Goal: Task Accomplishment & Management: Manage account settings

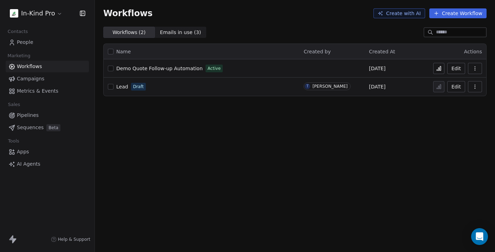
click at [28, 41] on span "People" at bounding box center [25, 42] width 16 height 7
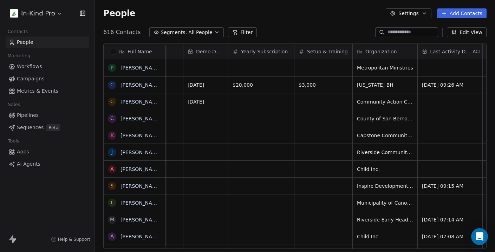
scroll to position [0, 209]
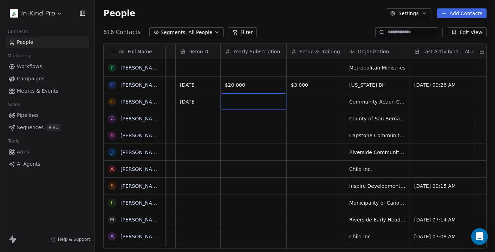
click at [239, 103] on div "grid" at bounding box center [253, 101] width 66 height 16
click at [296, 105] on html "In-Kind Pro Contacts People Marketing Workflows Campaigns Metrics & Events Sale…" at bounding box center [247, 126] width 495 height 252
click at [302, 101] on div "grid" at bounding box center [315, 101] width 58 height 16
type input "*****"
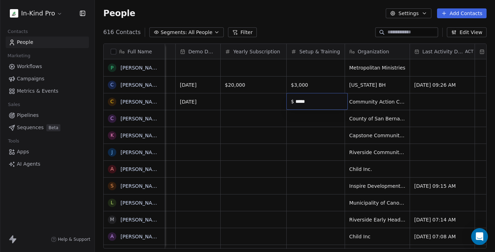
click at [257, 101] on html "In-Kind Pro Contacts People Marketing Workflows Campaigns Metrics & Events Sale…" at bounding box center [247, 126] width 495 height 252
click at [246, 103] on div "grid" at bounding box center [253, 101] width 66 height 16
click at [249, 104] on input "text" at bounding box center [256, 101] width 57 height 5
type input "******"
click at [252, 84] on html "In-Kind Pro Contacts People Marketing Workflows Campaigns Metrics & Events Sale…" at bounding box center [247, 126] width 495 height 252
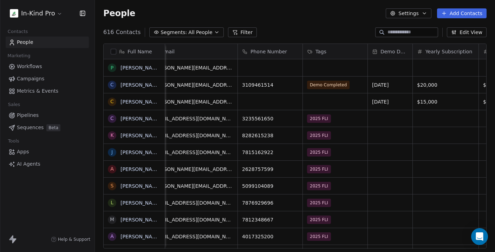
scroll to position [0, 15]
click at [332, 102] on div "grid" at bounding box center [336, 101] width 65 height 16
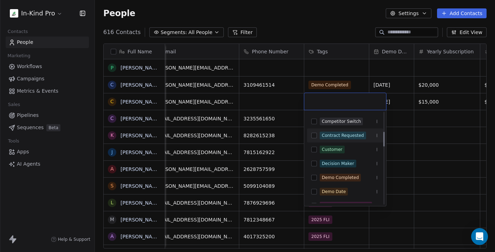
scroll to position [140, 0]
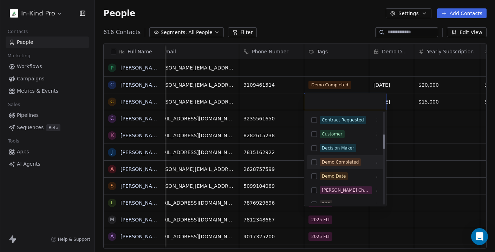
click at [313, 161] on button "Suggestions" at bounding box center [314, 162] width 6 height 6
click at [338, 25] on html "In-Kind Pro Contacts People Marketing Workflows Campaigns Metrics & Events Sale…" at bounding box center [247, 126] width 495 height 252
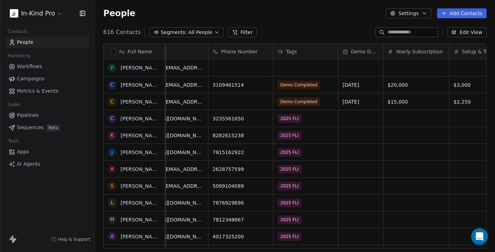
scroll to position [0, 0]
